Goal: Information Seeking & Learning: Learn about a topic

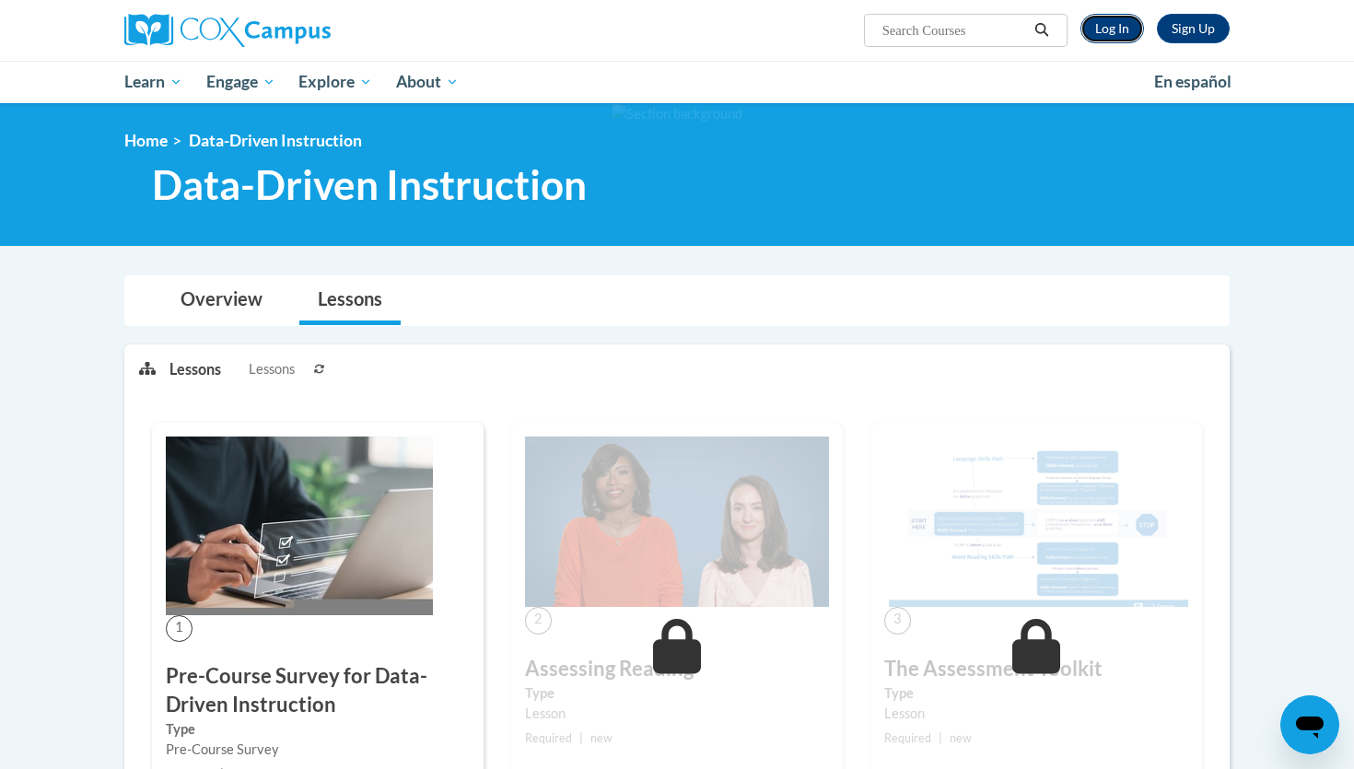
click at [1099, 25] on link "Log In" at bounding box center [1112, 28] width 64 height 29
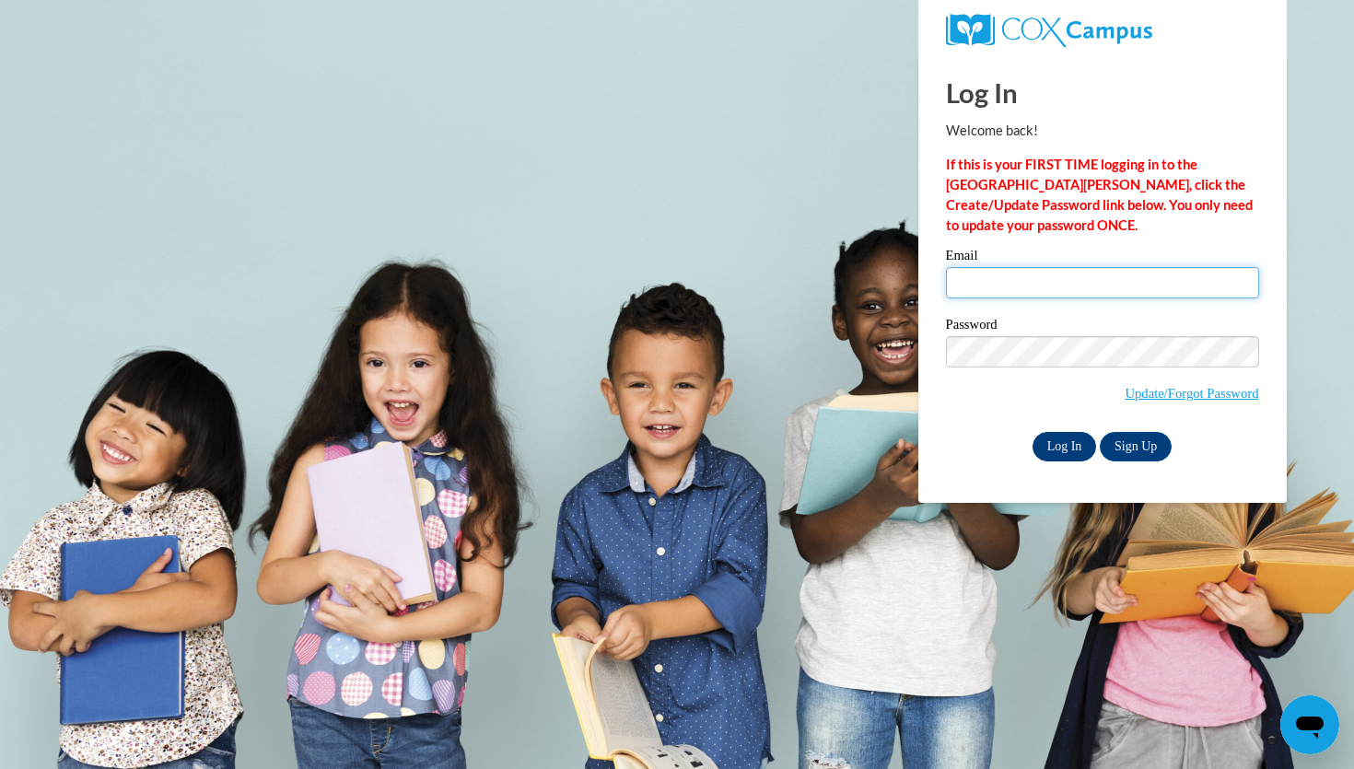
type input "asykes@waukesha.k12.wi.us"
click at [1060, 440] on input "Log In" at bounding box center [1064, 446] width 64 height 29
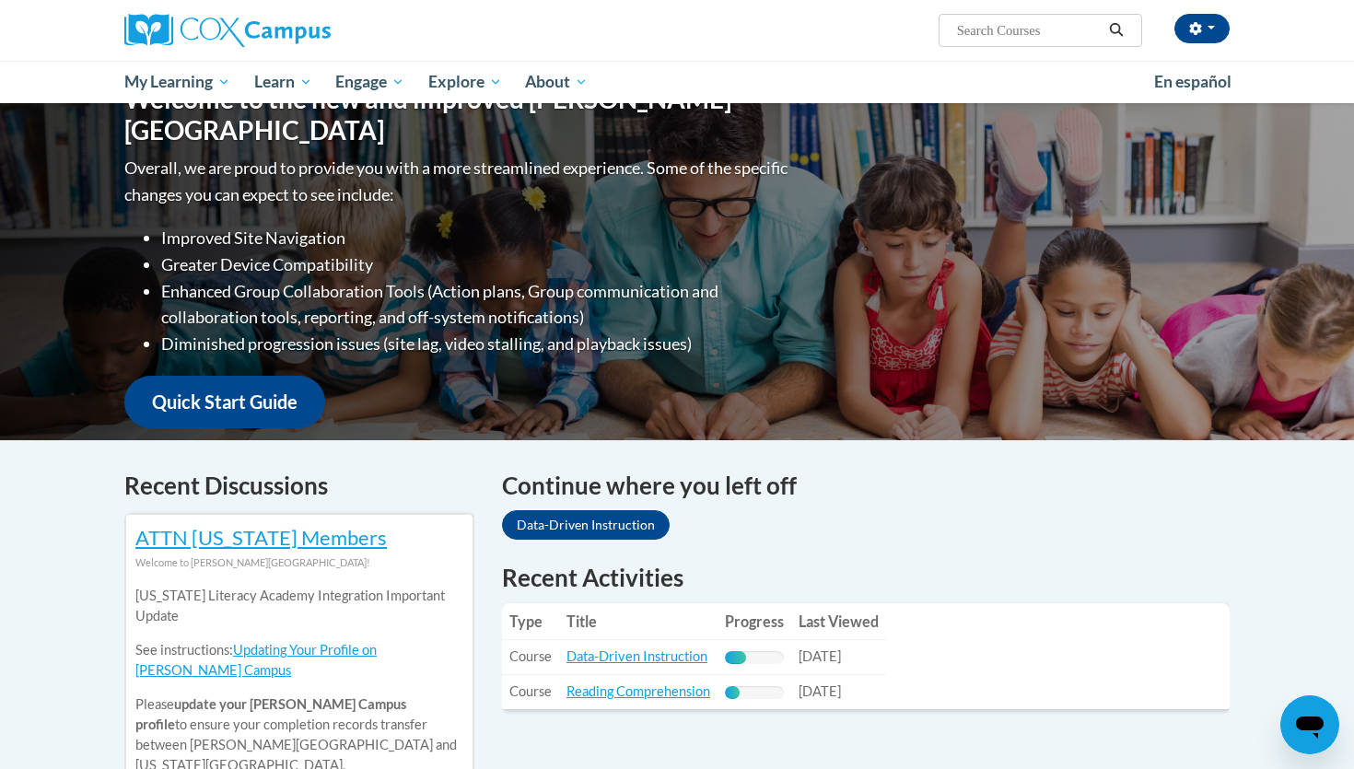
scroll to position [208, 0]
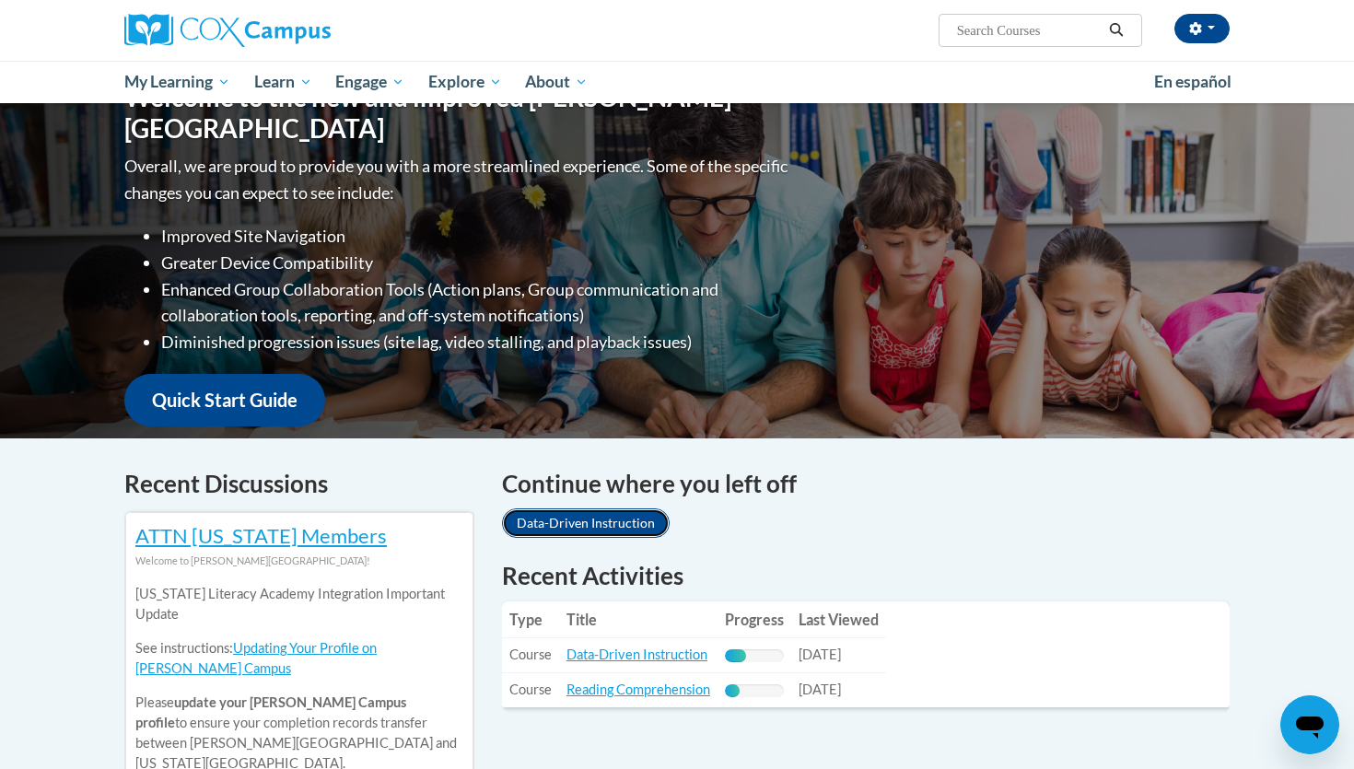
click at [618, 519] on link "Data-Driven Instruction" at bounding box center [586, 522] width 168 height 29
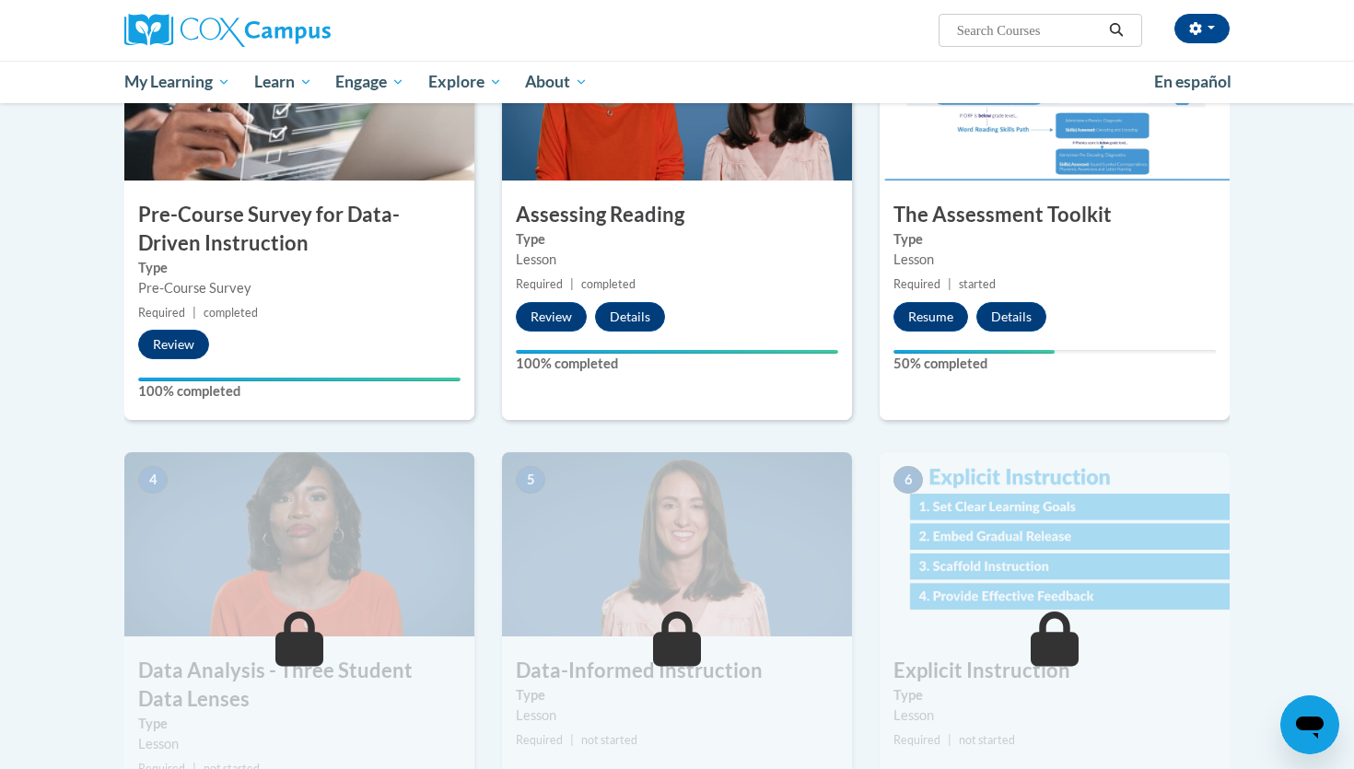
scroll to position [479, 0]
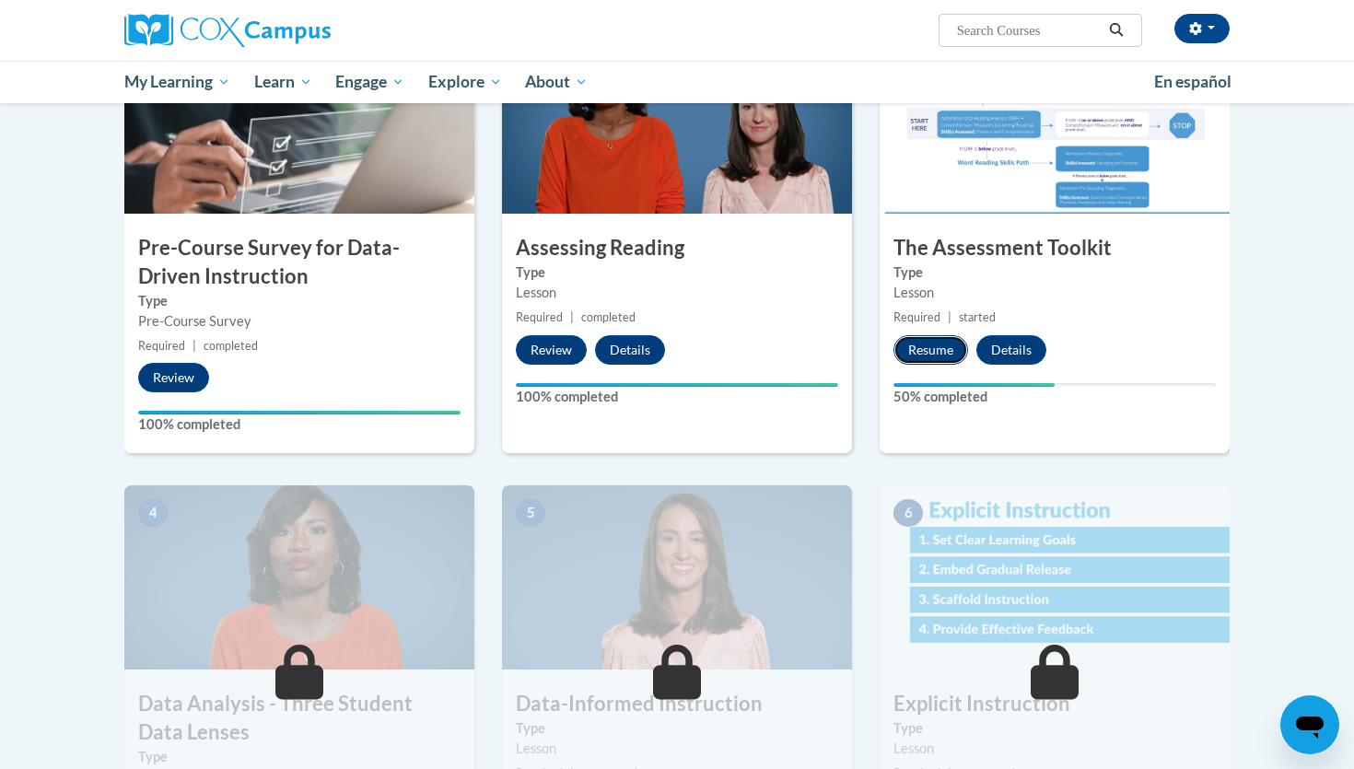
click at [944, 344] on button "Resume" at bounding box center [930, 349] width 75 height 29
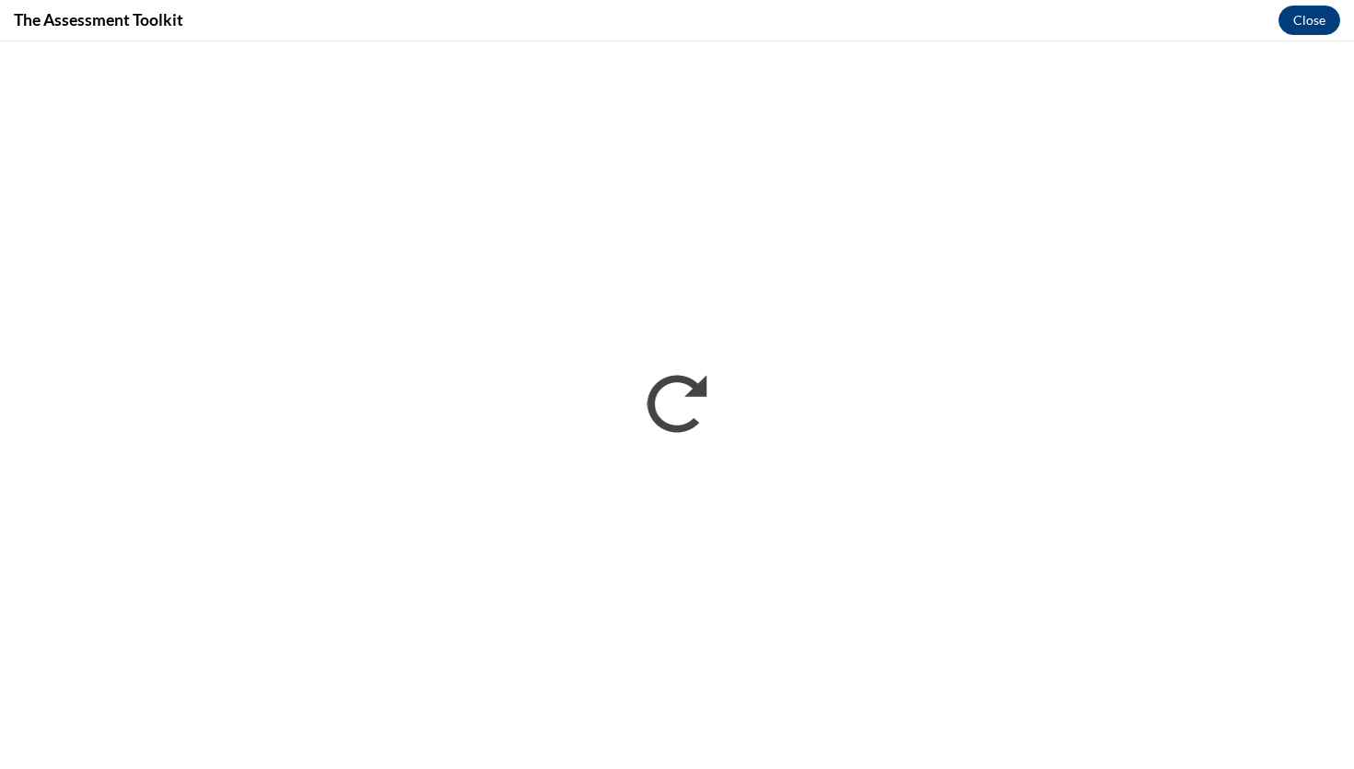
scroll to position [0, 0]
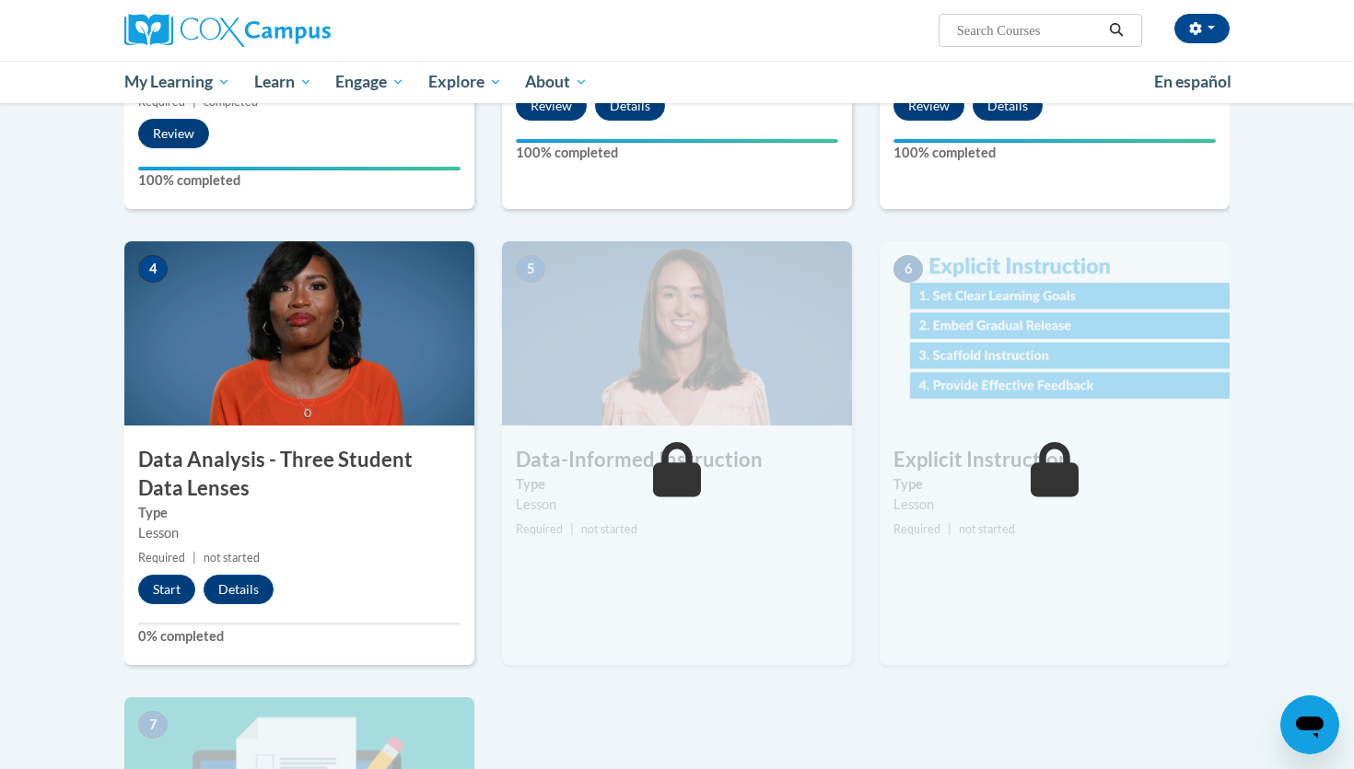
scroll to position [728, 0]
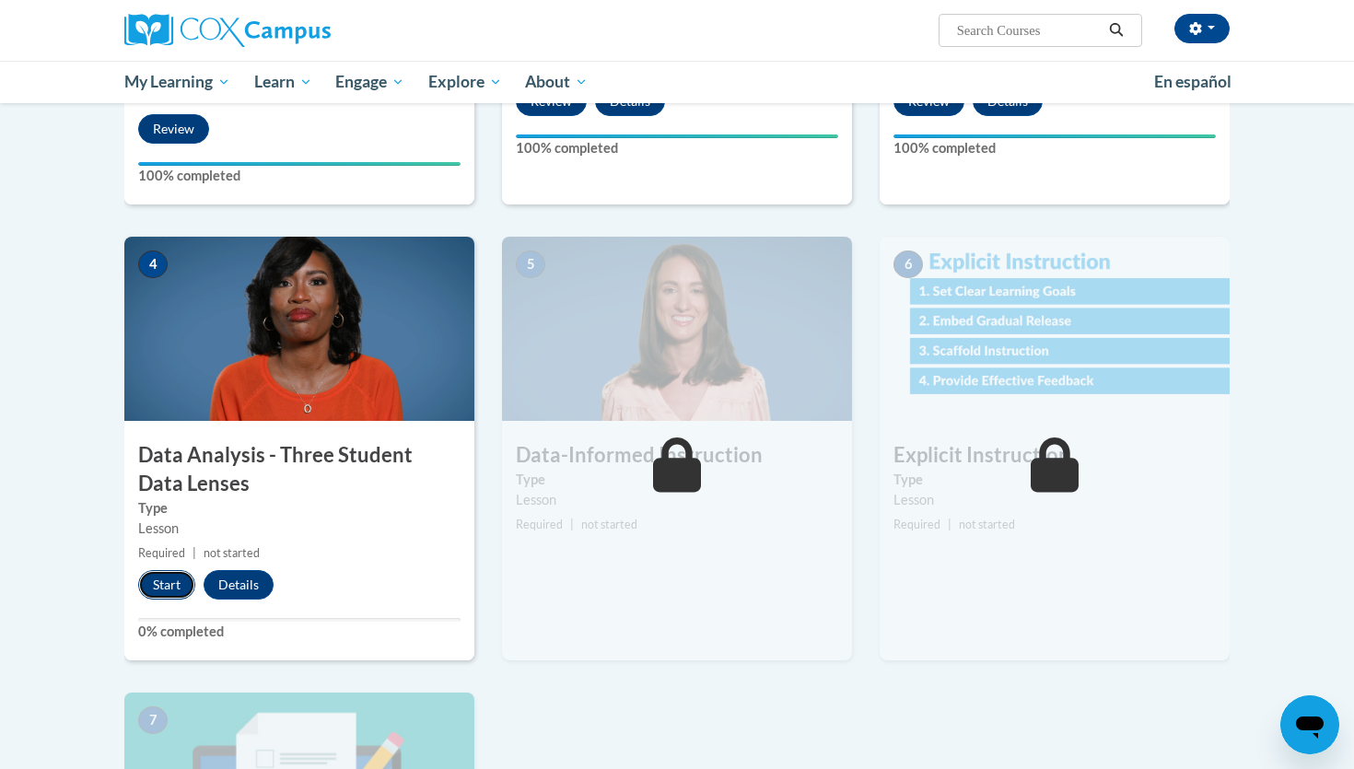
click at [162, 592] on button "Start" at bounding box center [166, 584] width 57 height 29
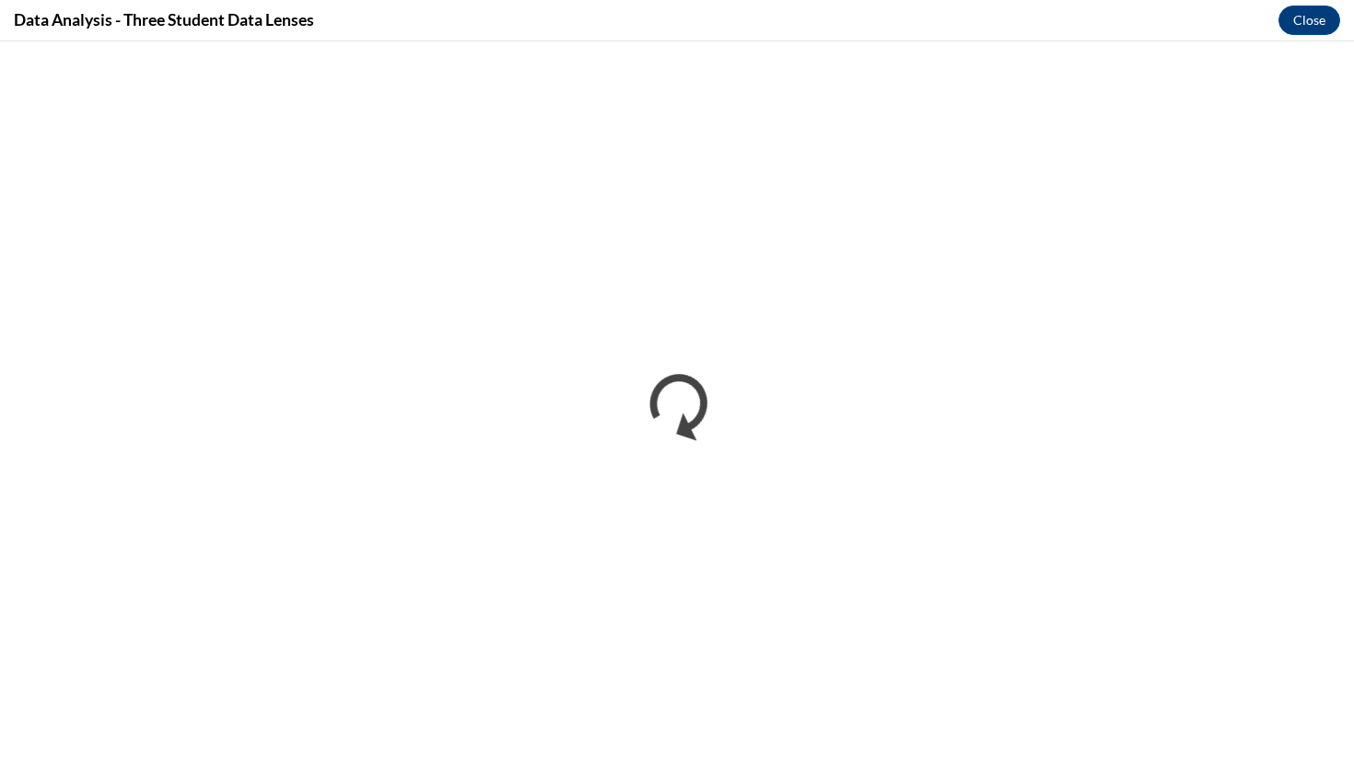
scroll to position [0, 0]
